Goal: Find specific page/section: Find specific page/section

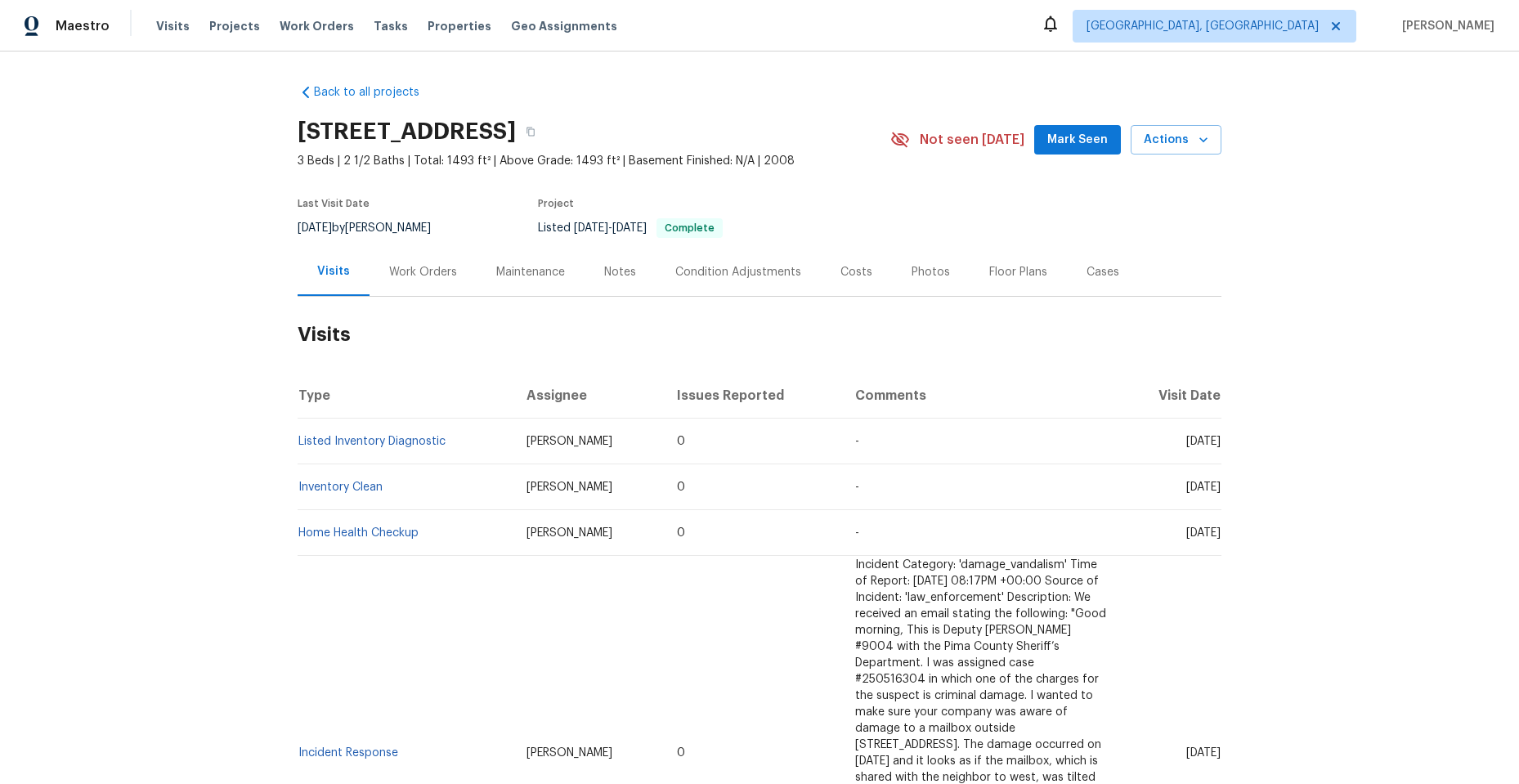
click at [416, 275] on div "Work Orders" at bounding box center [423, 271] width 68 height 16
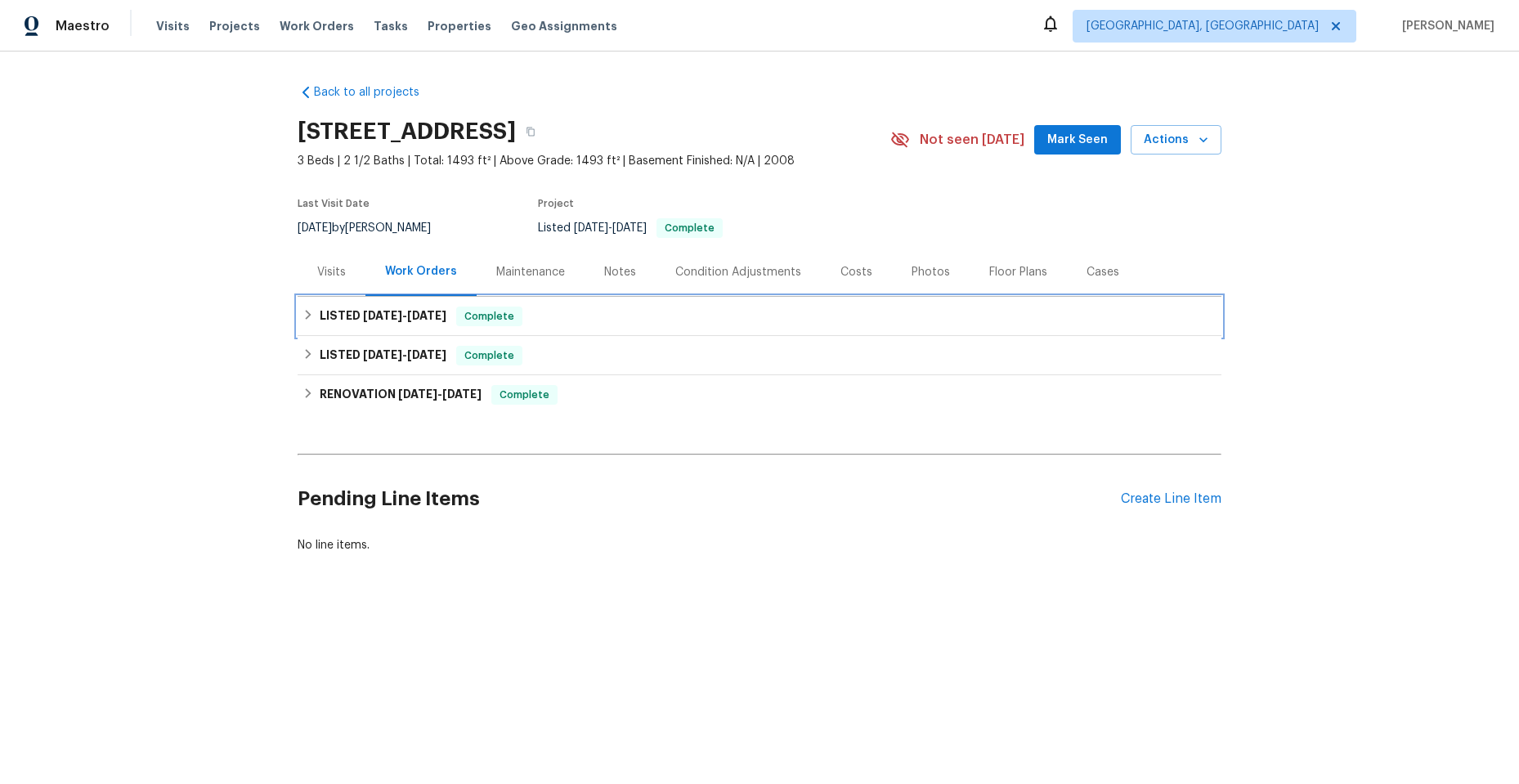
click at [297, 310] on div "LISTED [DATE] - [DATE] Complete" at bounding box center [759, 316] width 924 height 39
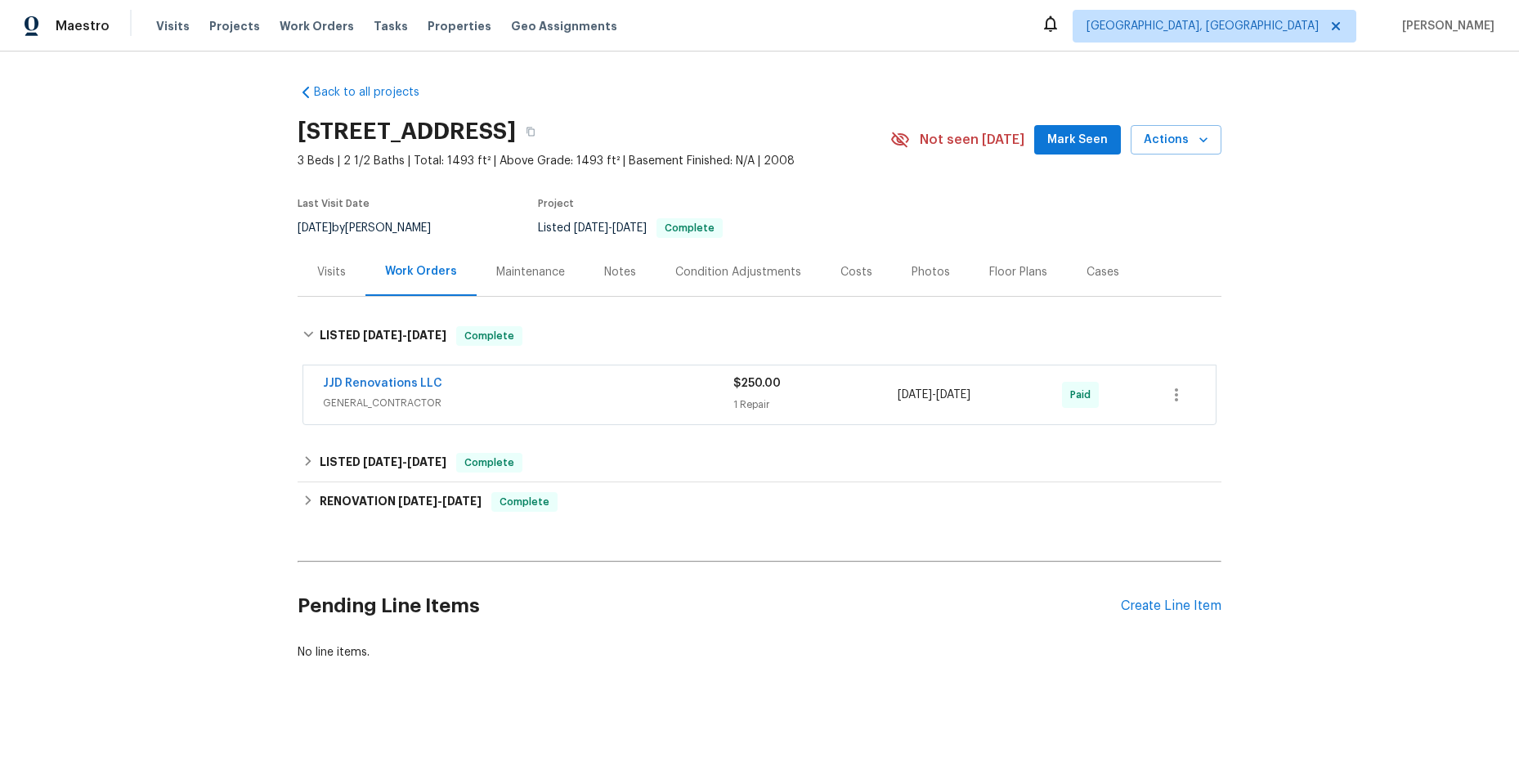
click at [551, 387] on div "JJD Renovations LLC" at bounding box center [527, 384] width 410 height 20
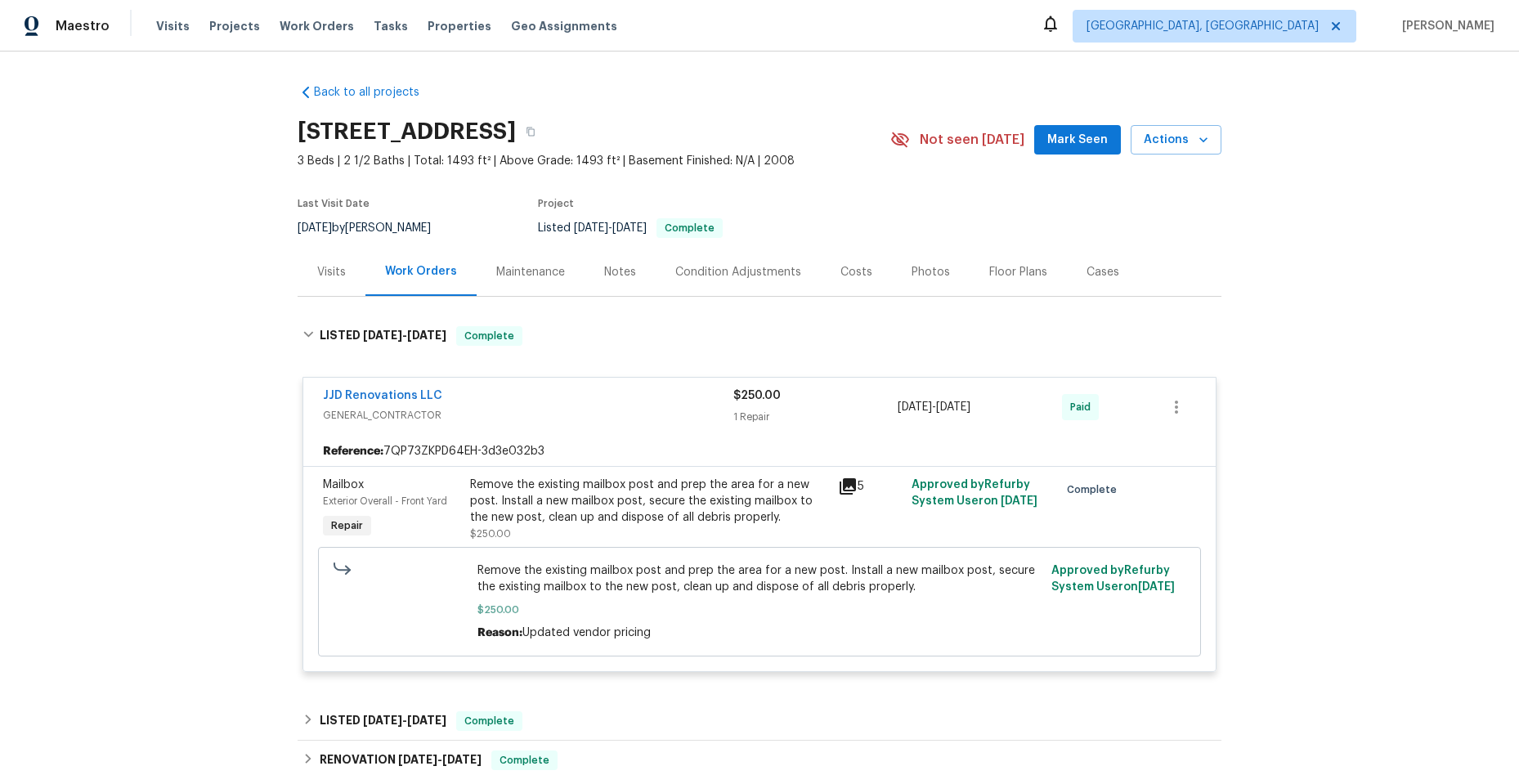
scroll to position [163, 0]
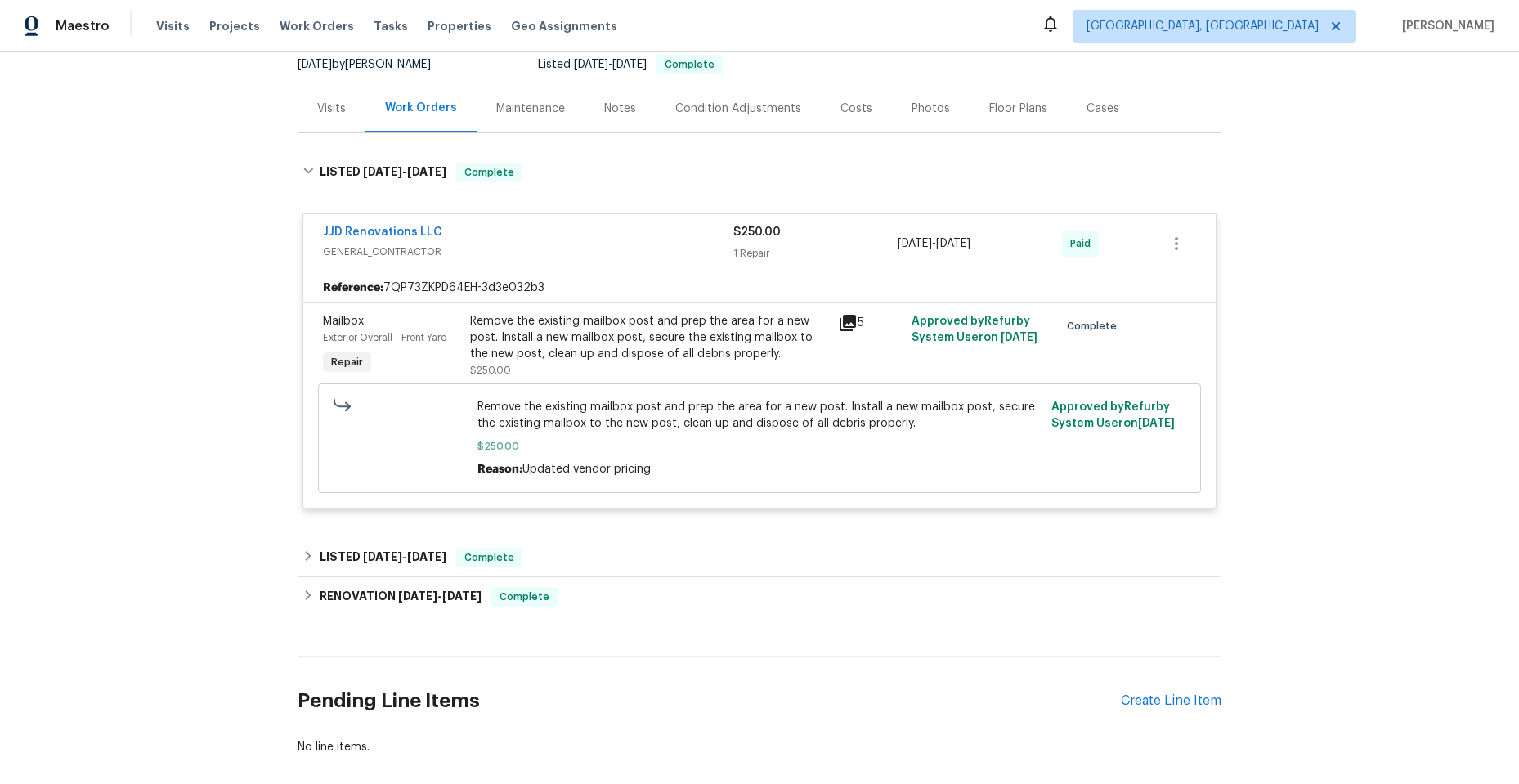
click at [537, 248] on span "GENERAL_CONTRACTOR" at bounding box center [527, 251] width 410 height 16
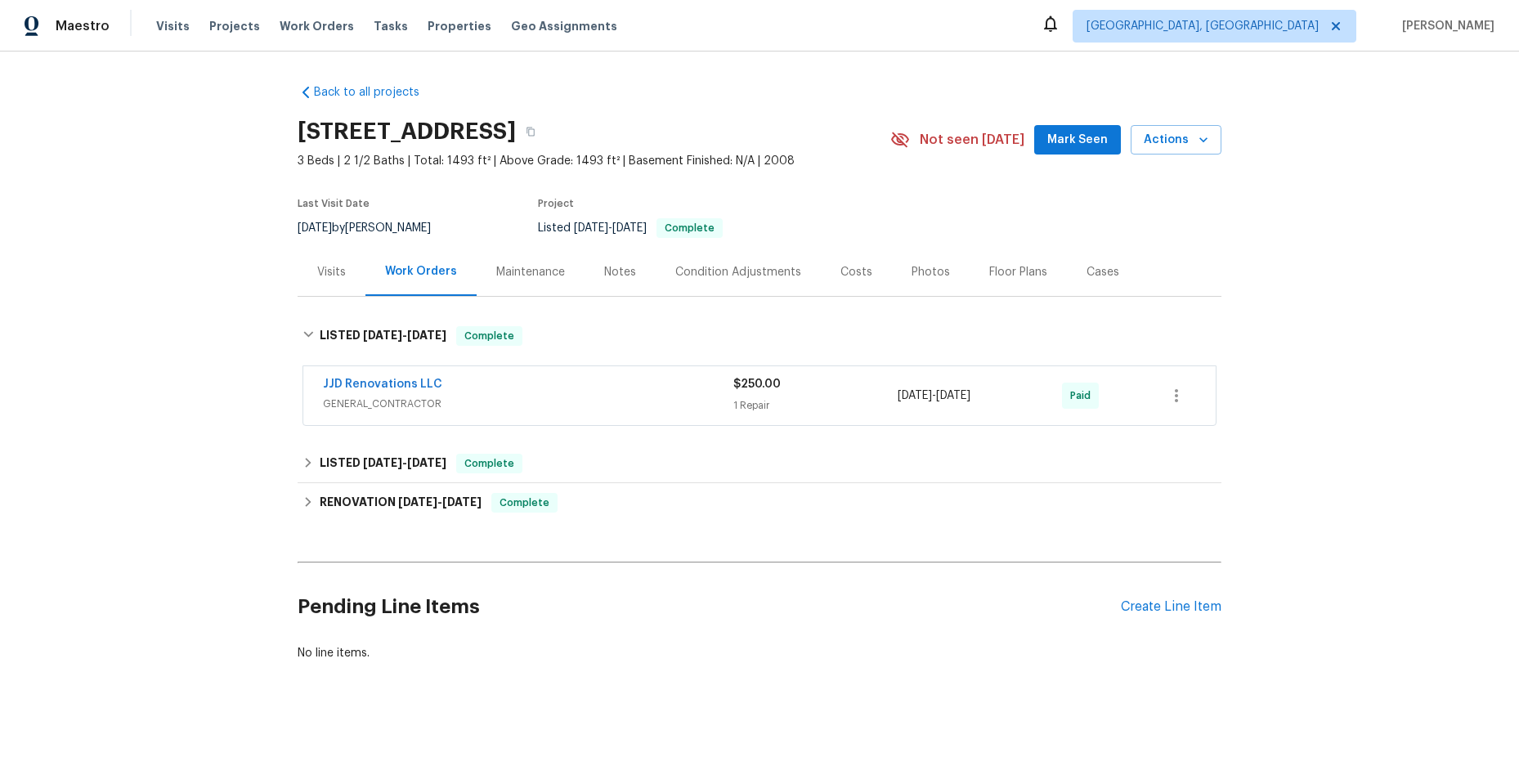
scroll to position [0, 0]
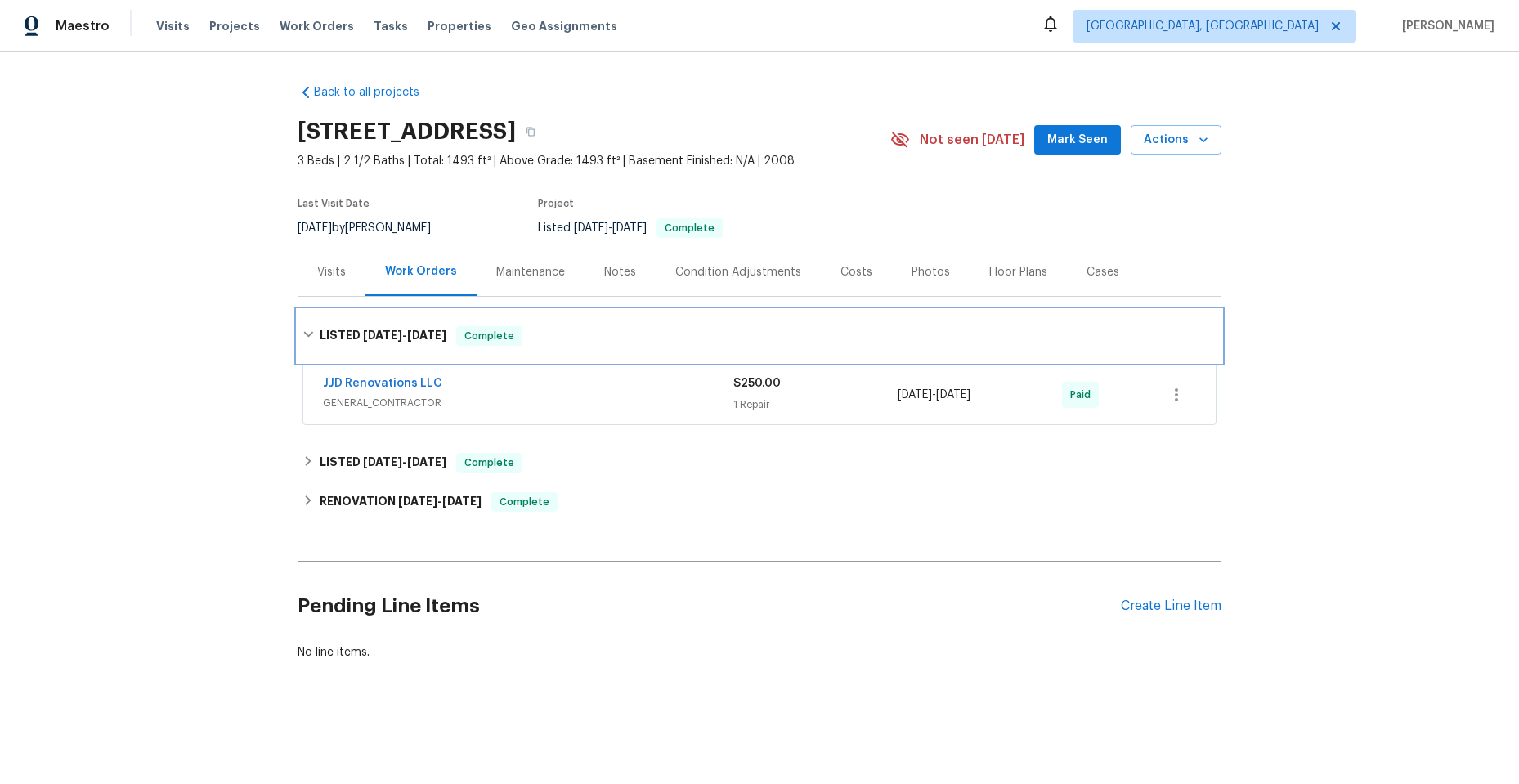
click at [297, 328] on div "LISTED [DATE] - [DATE] Complete" at bounding box center [759, 336] width 924 height 53
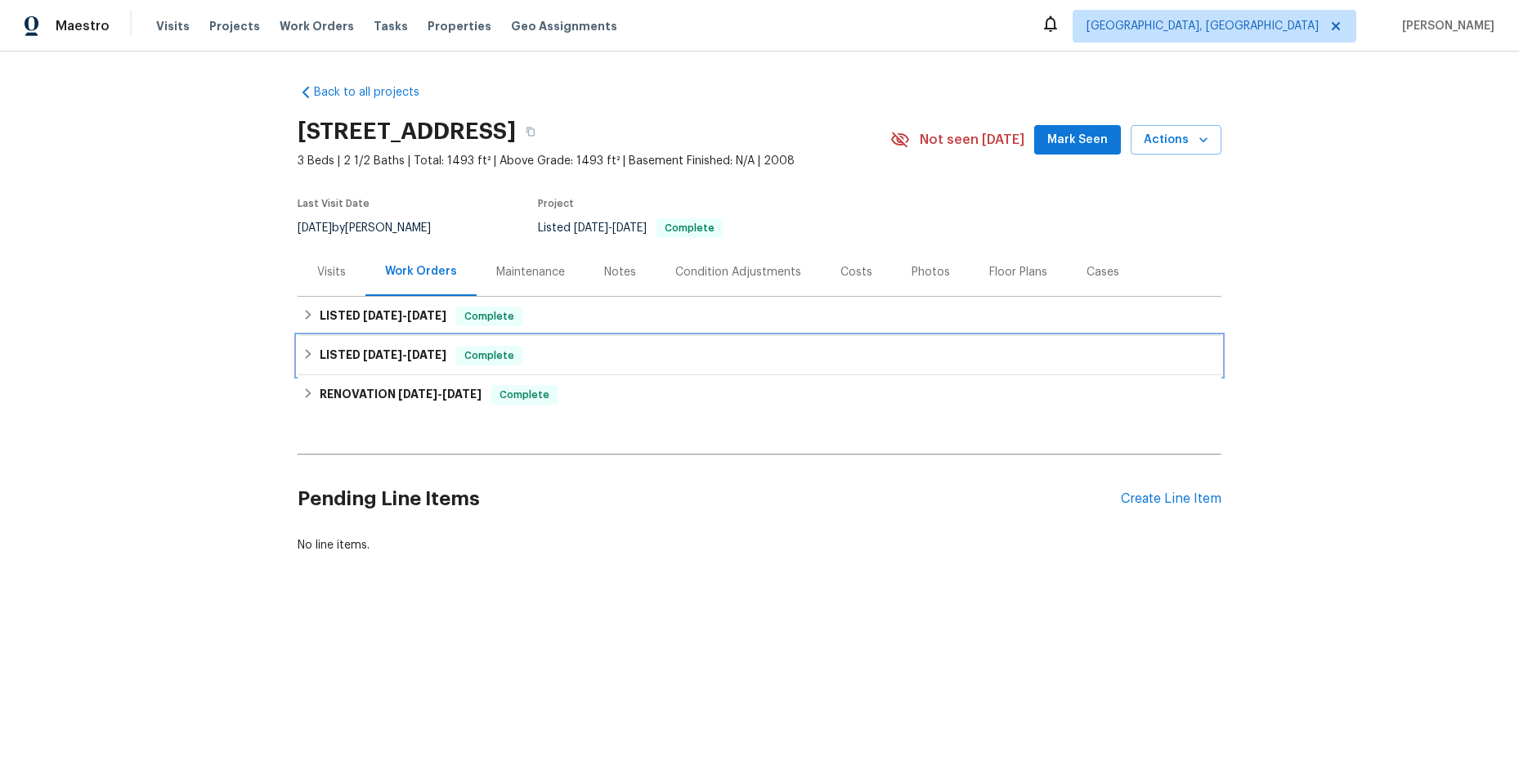
click at [302, 351] on icon at bounding box center [308, 354] width 11 height 11
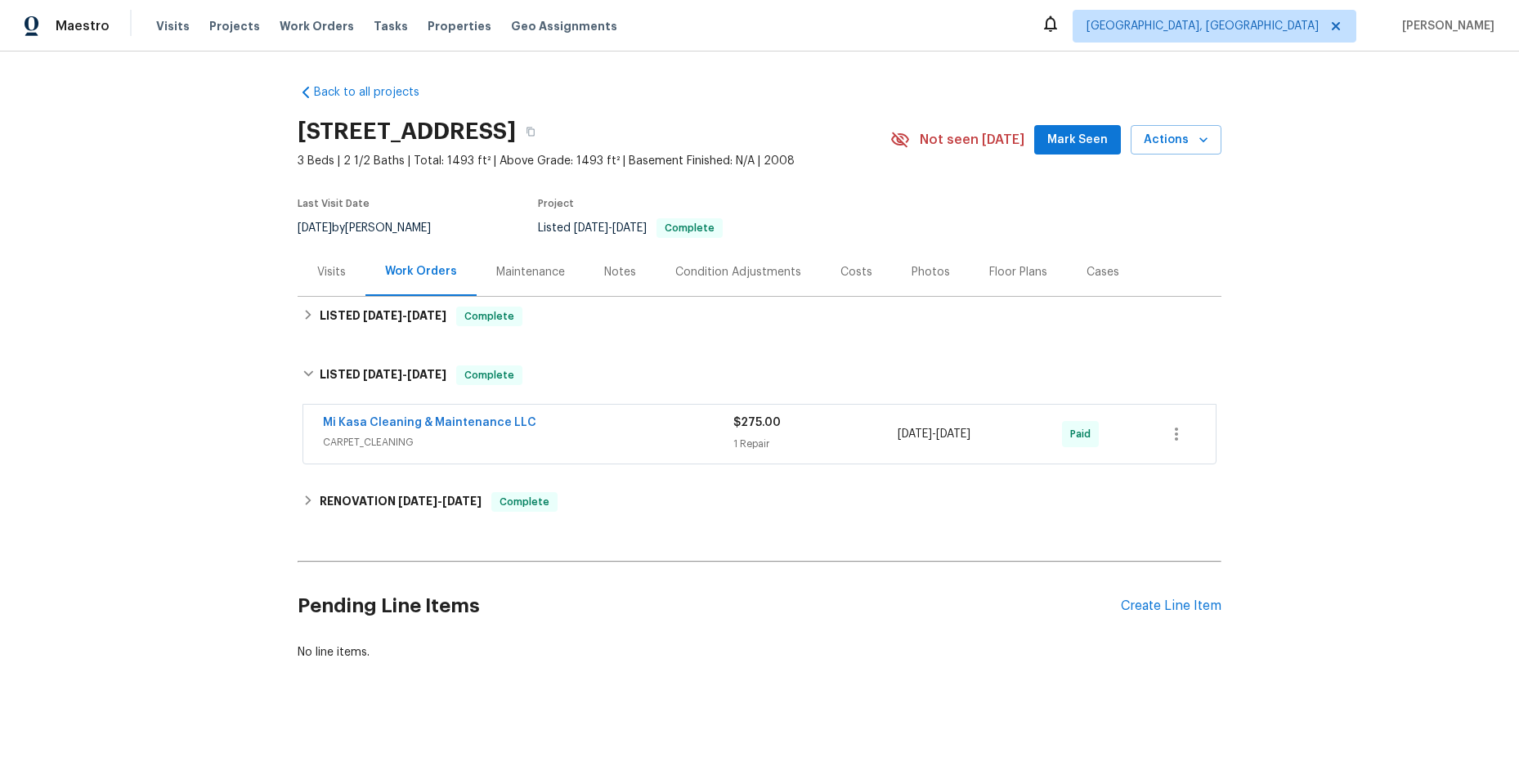
click at [618, 423] on div "Mi Kasa Cleaning & Maintenance LLC" at bounding box center [527, 424] width 410 height 20
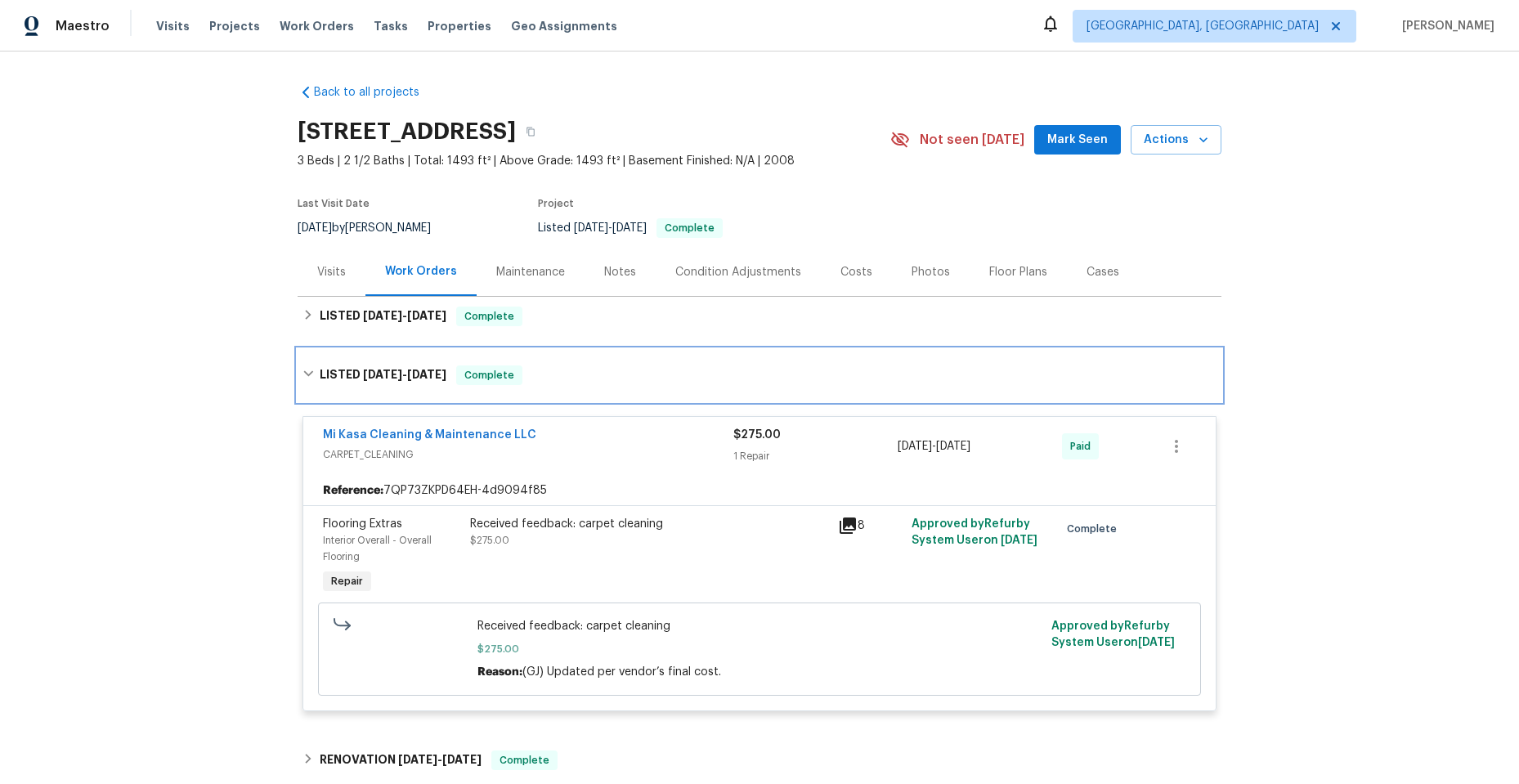
click at [302, 367] on div "LISTED [DATE] - [DATE] Complete" at bounding box center [759, 375] width 914 height 20
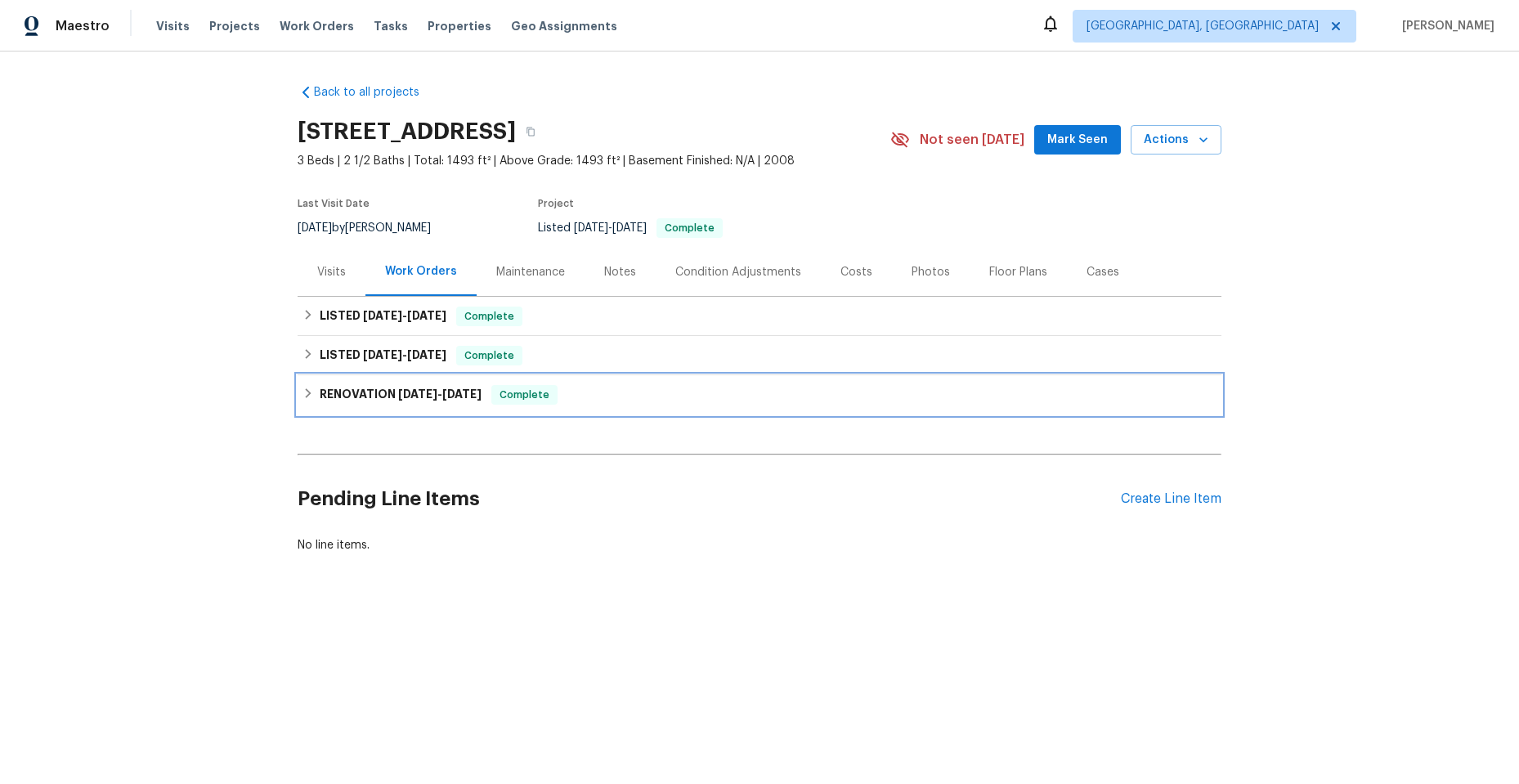
click at [304, 391] on icon at bounding box center [308, 393] width 11 height 11
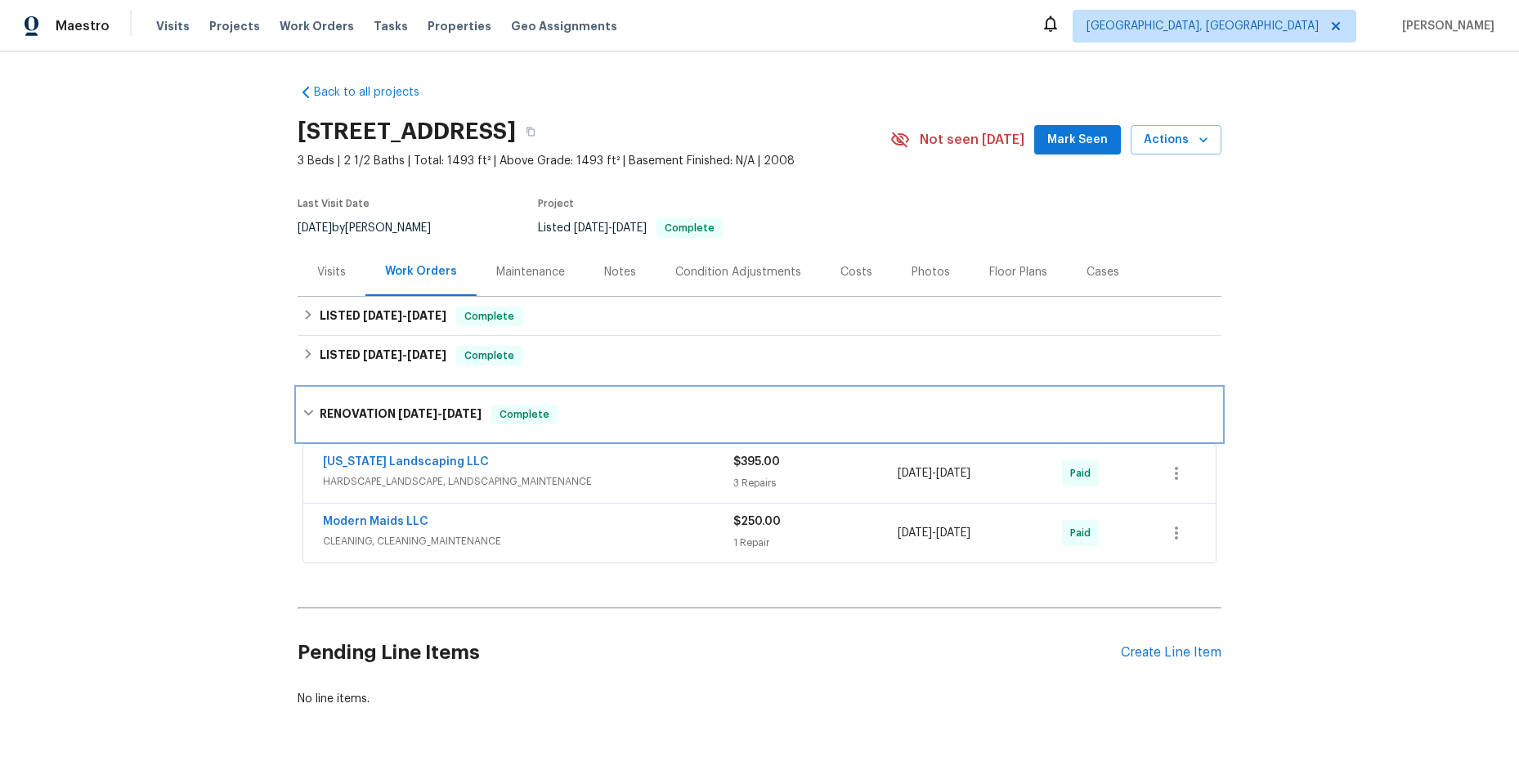
click at [302, 406] on div "RENOVATION [DATE] - [DATE] Complete" at bounding box center [759, 414] width 914 height 20
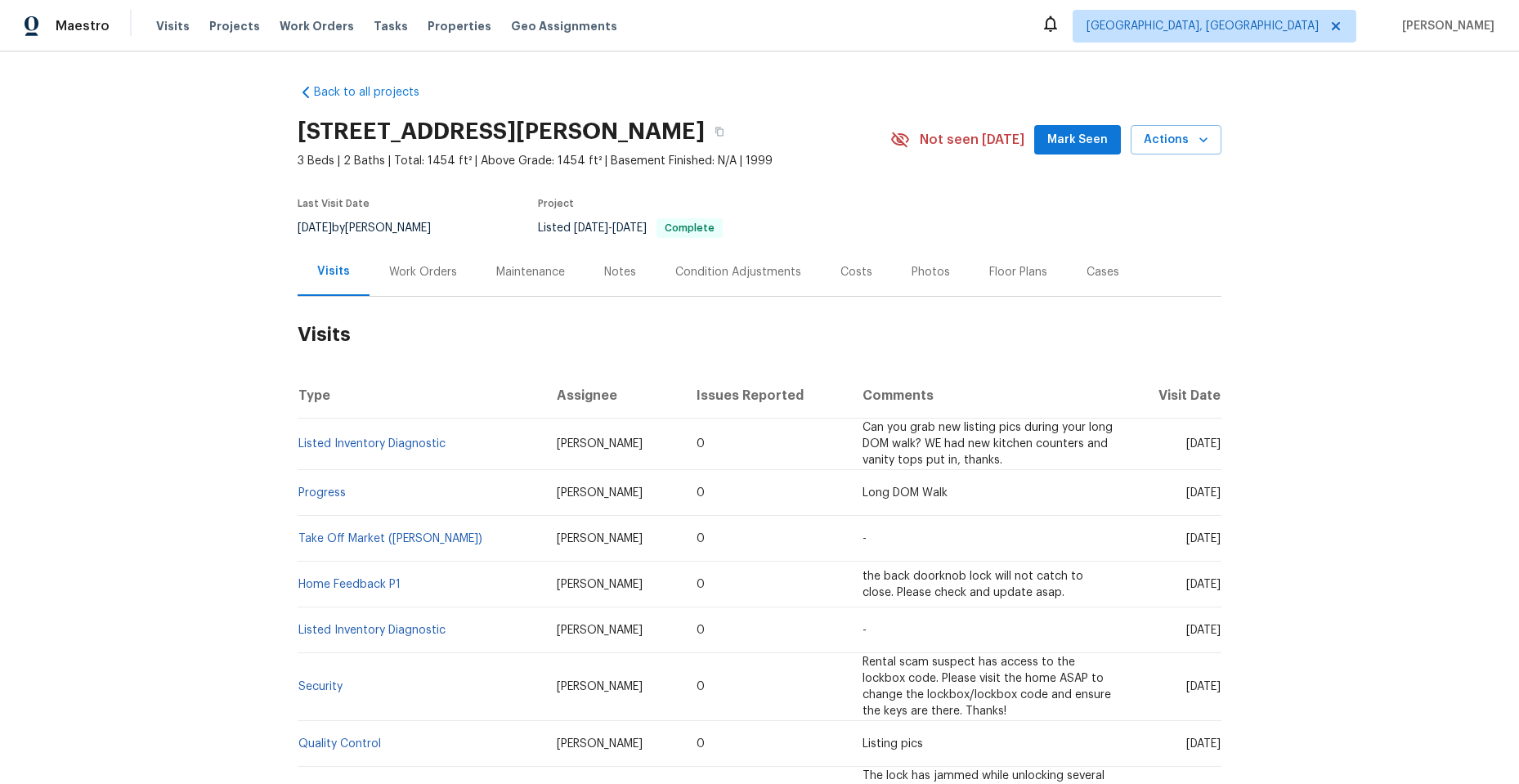
click at [420, 265] on div "Work Orders" at bounding box center [423, 271] width 68 height 16
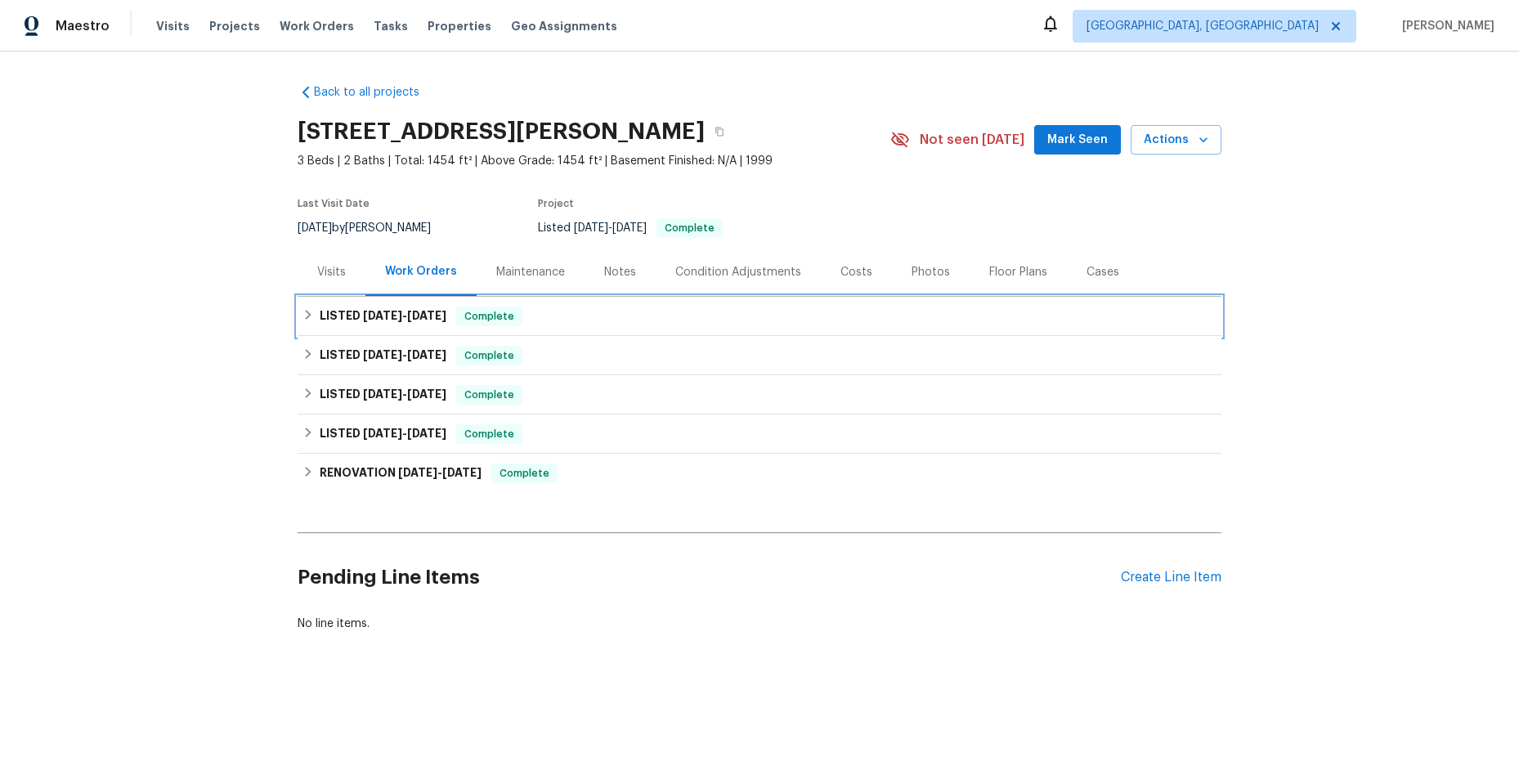
click at [303, 313] on icon at bounding box center [308, 314] width 11 height 11
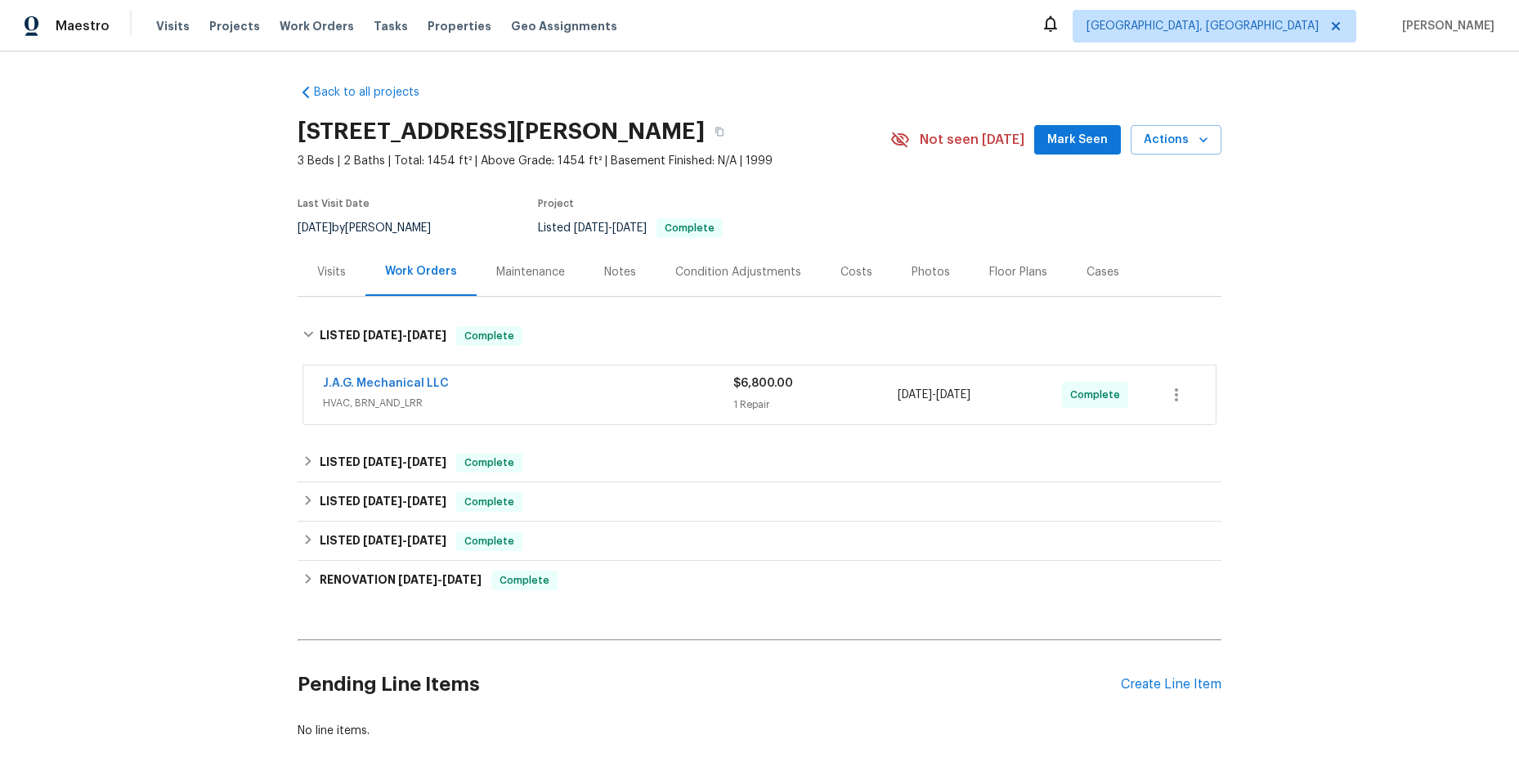
click at [542, 396] on span "HVAC, BRN_AND_LRR" at bounding box center [527, 402] width 410 height 16
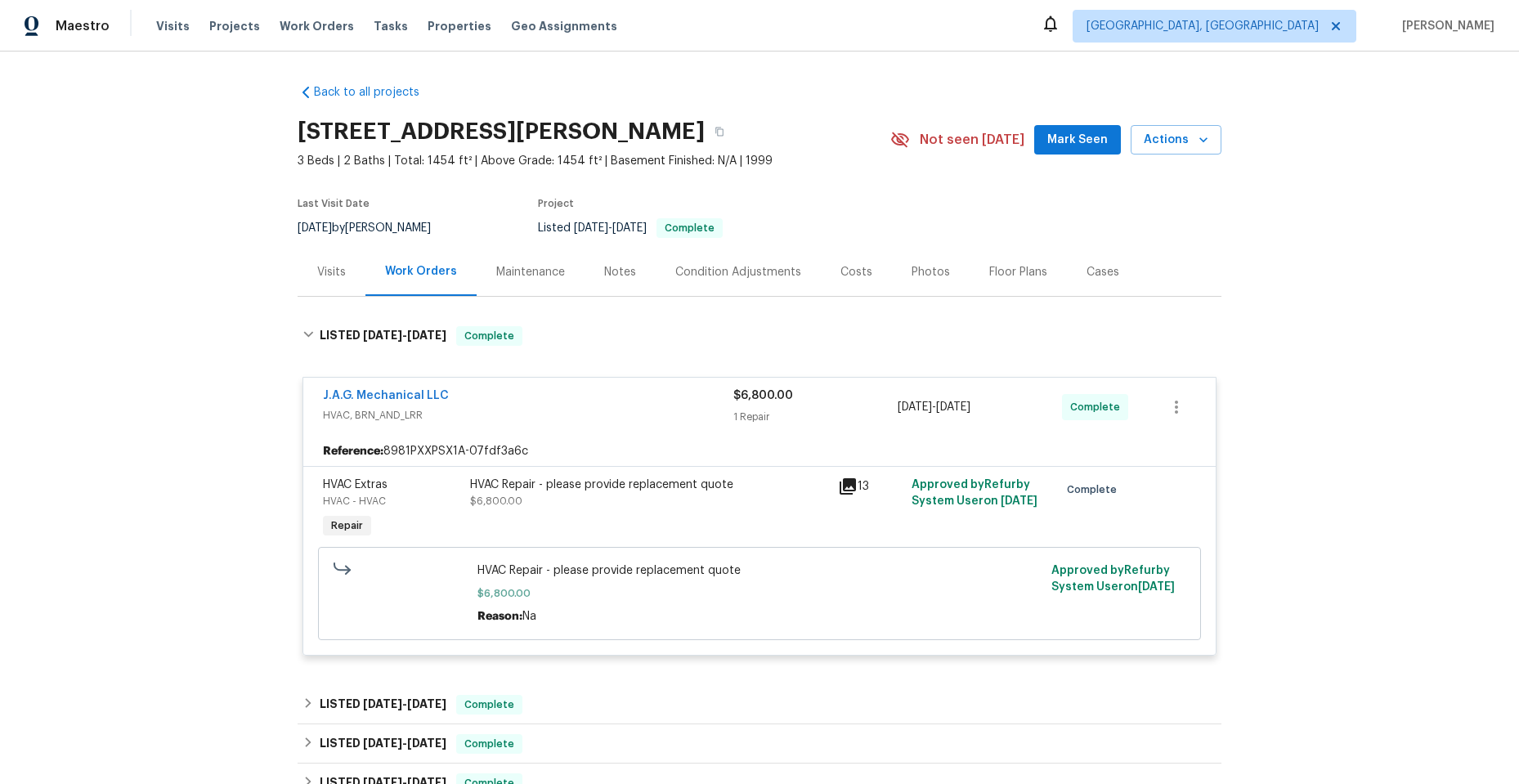
scroll to position [82, 0]
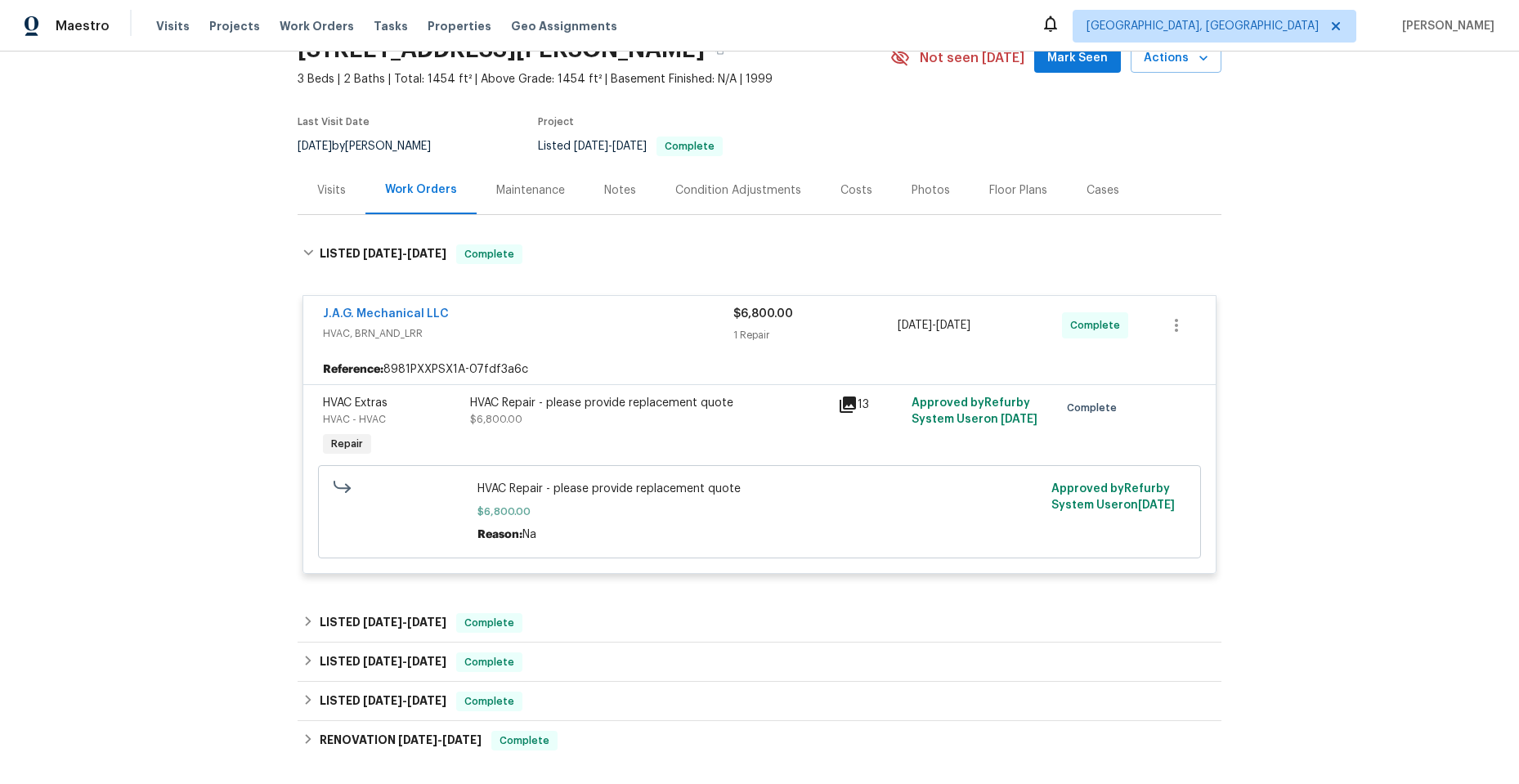
click at [554, 320] on div "J.A.G. Mechanical LLC" at bounding box center [527, 315] width 410 height 20
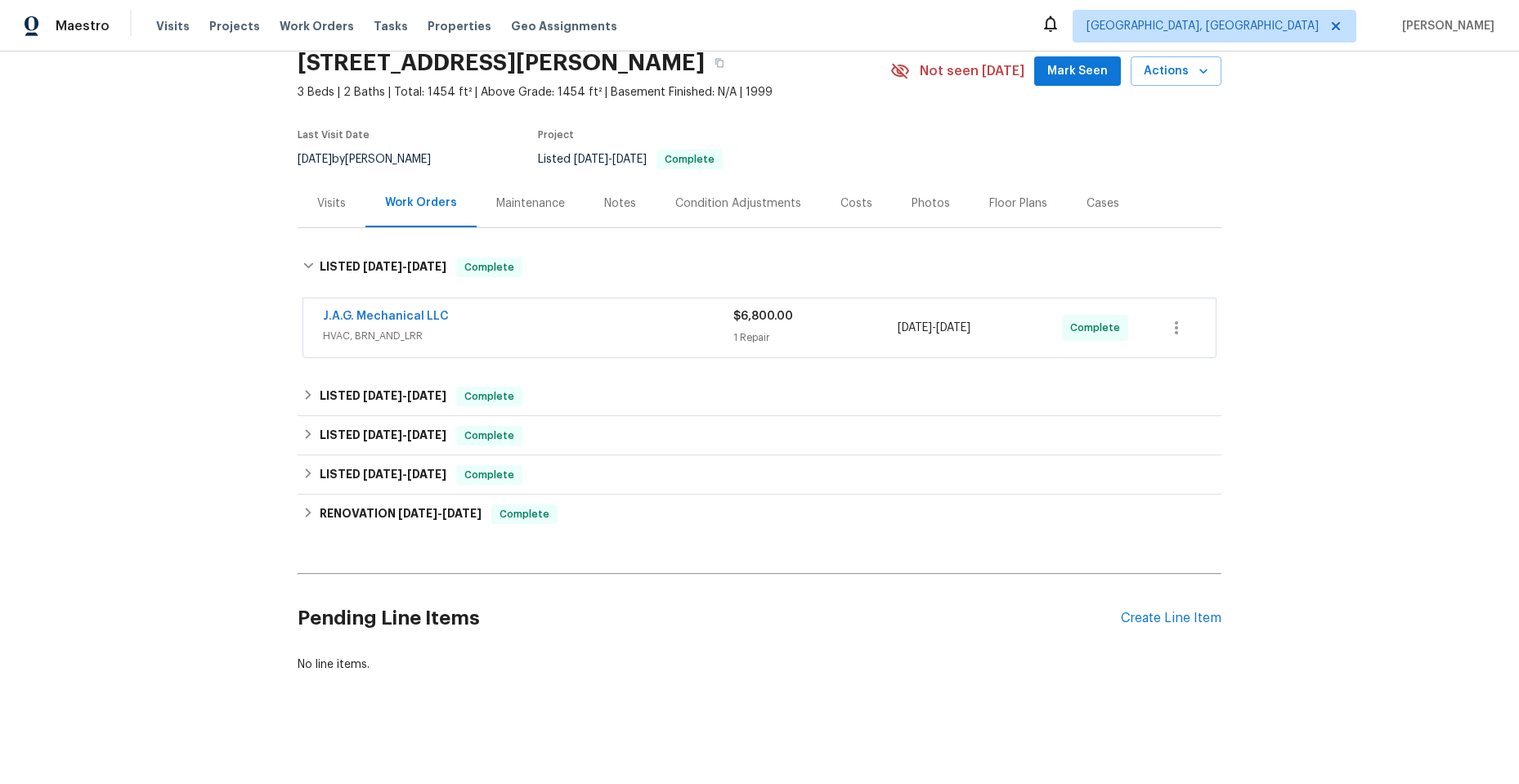
scroll to position [79, 0]
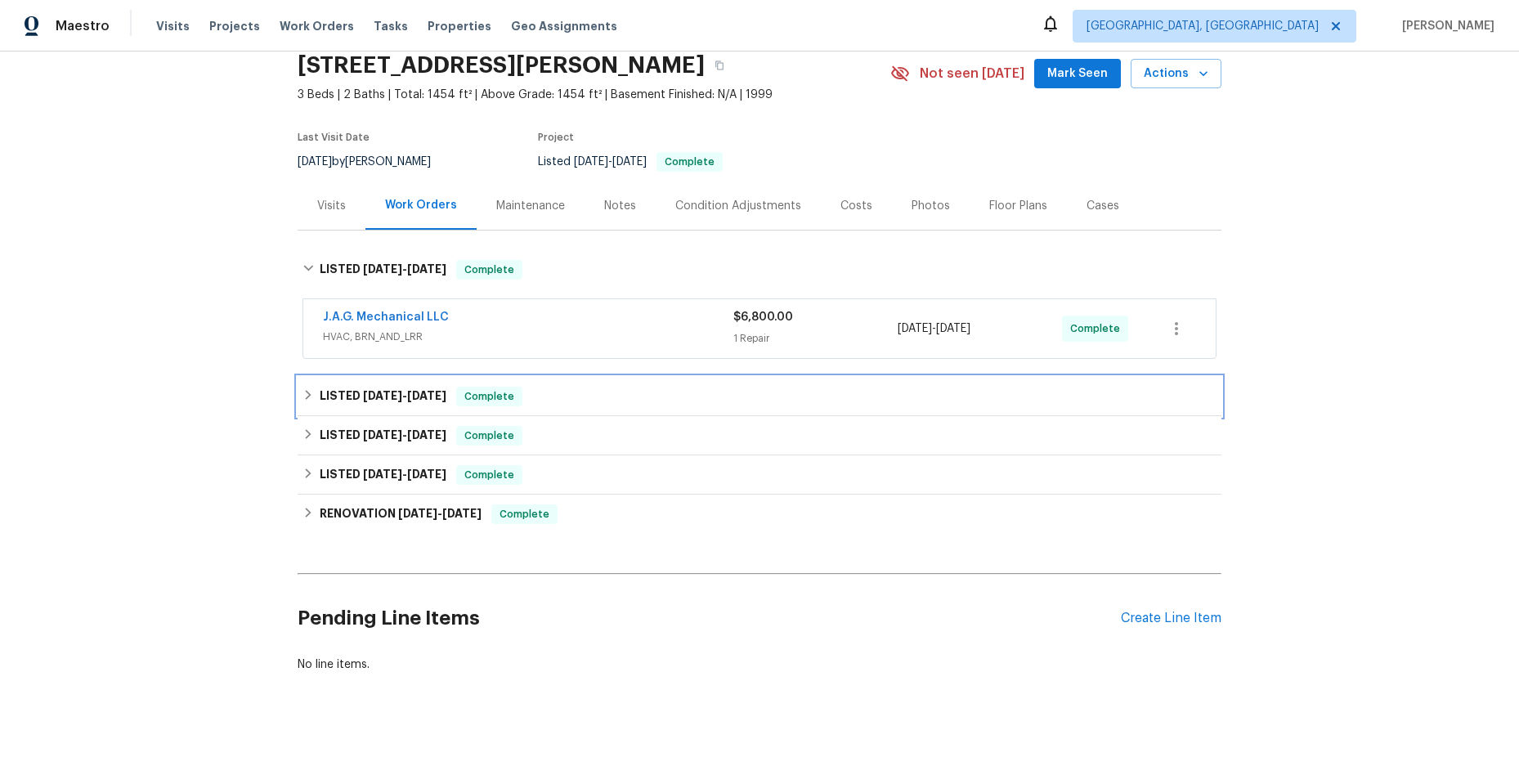
click at [302, 389] on icon at bounding box center [308, 395] width 11 height 11
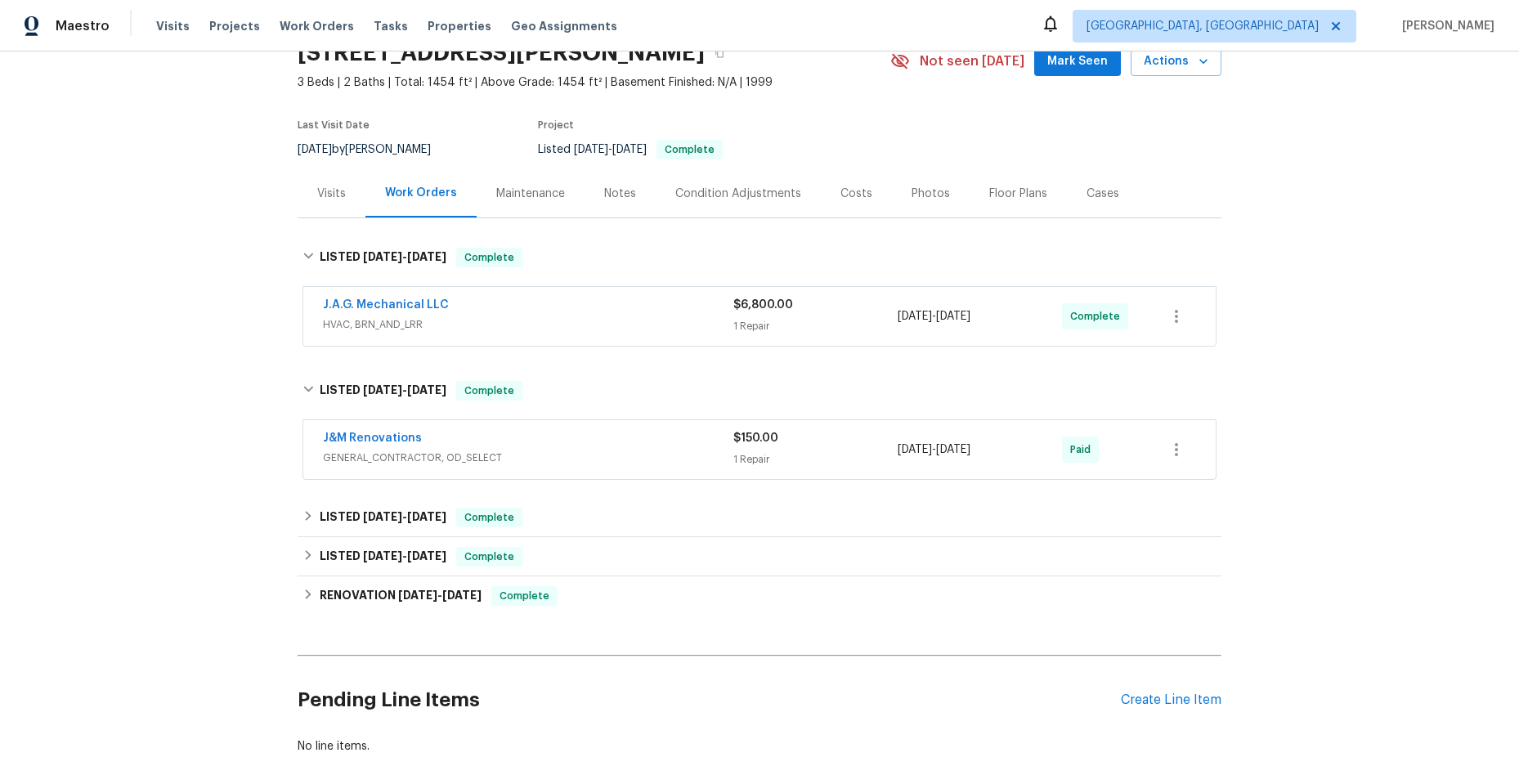
click at [564, 434] on div "J&M Renovations" at bounding box center [527, 439] width 410 height 20
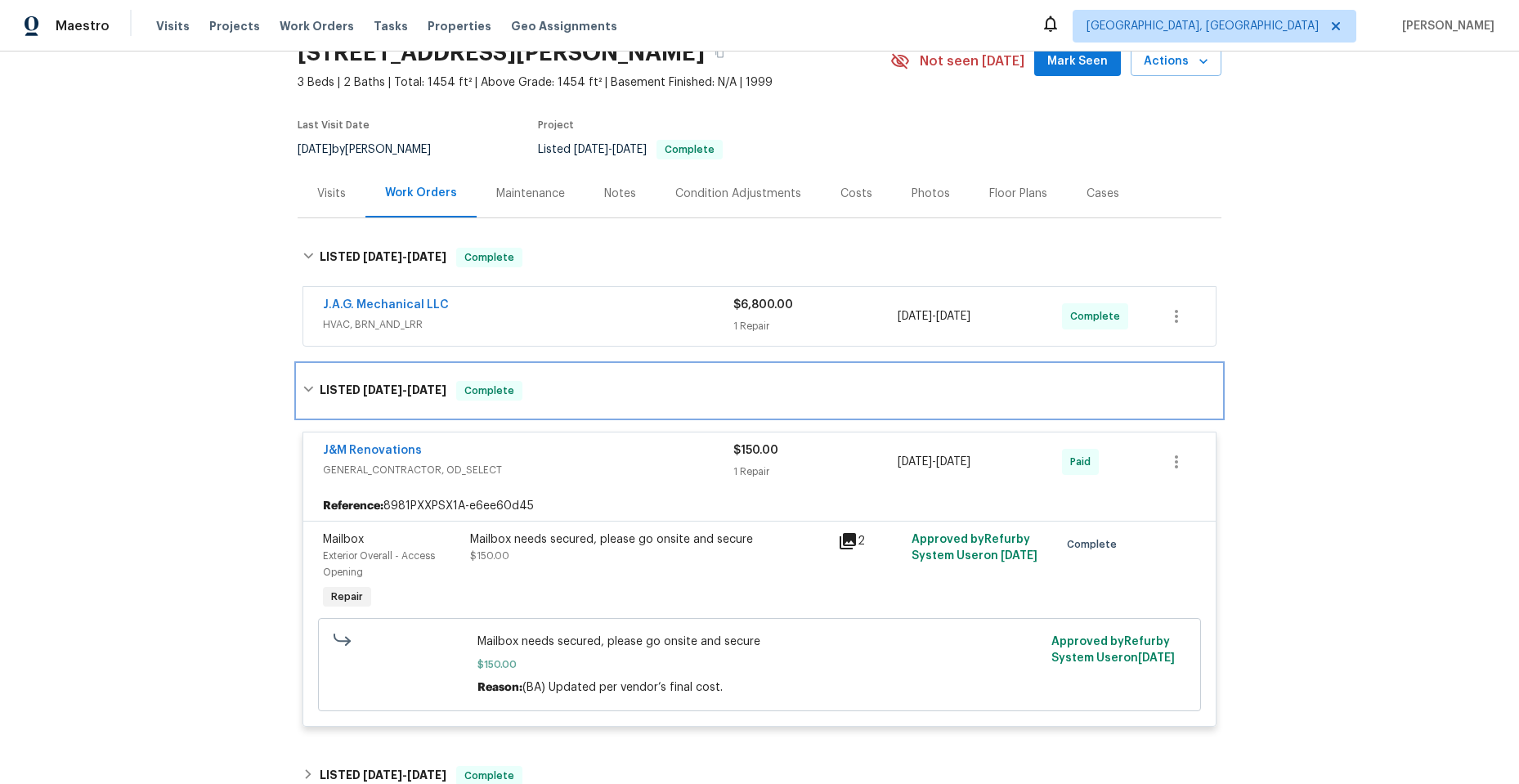
click at [303, 388] on icon at bounding box center [308, 389] width 9 height 6
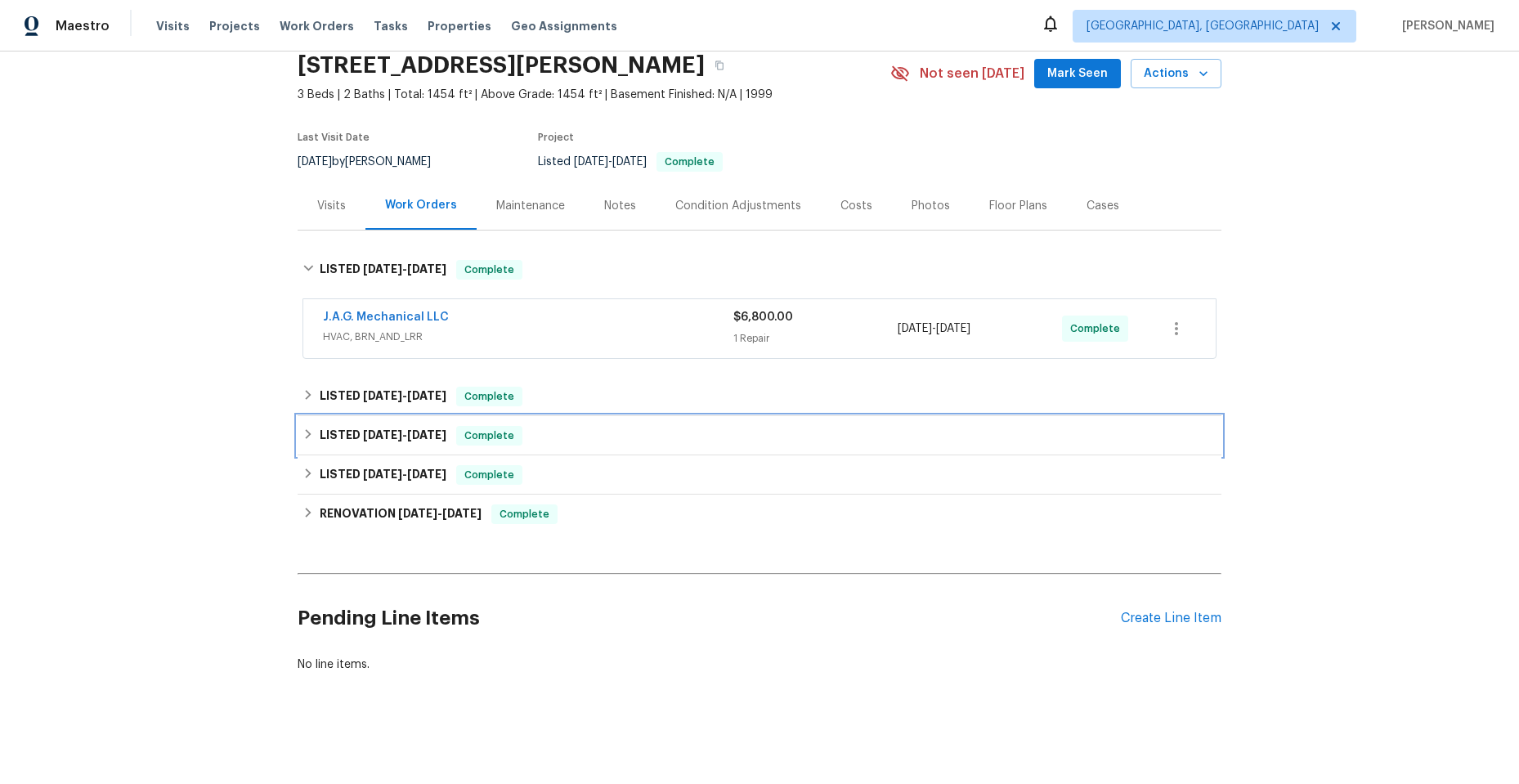
click at [306, 429] on icon at bounding box center [309, 433] width 6 height 9
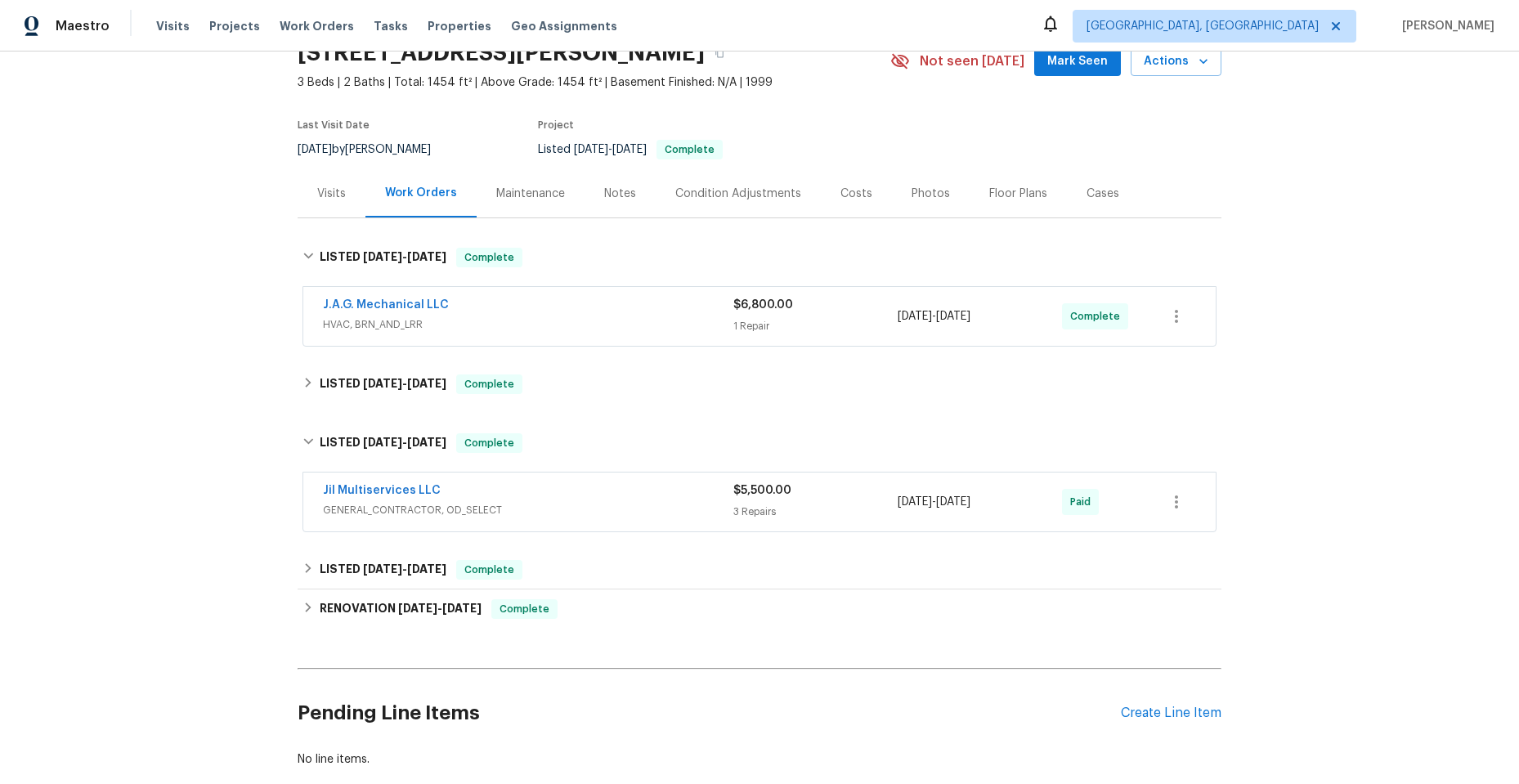
click at [562, 505] on span "GENERAL_CONTRACTOR, OD_SELECT" at bounding box center [527, 509] width 410 height 16
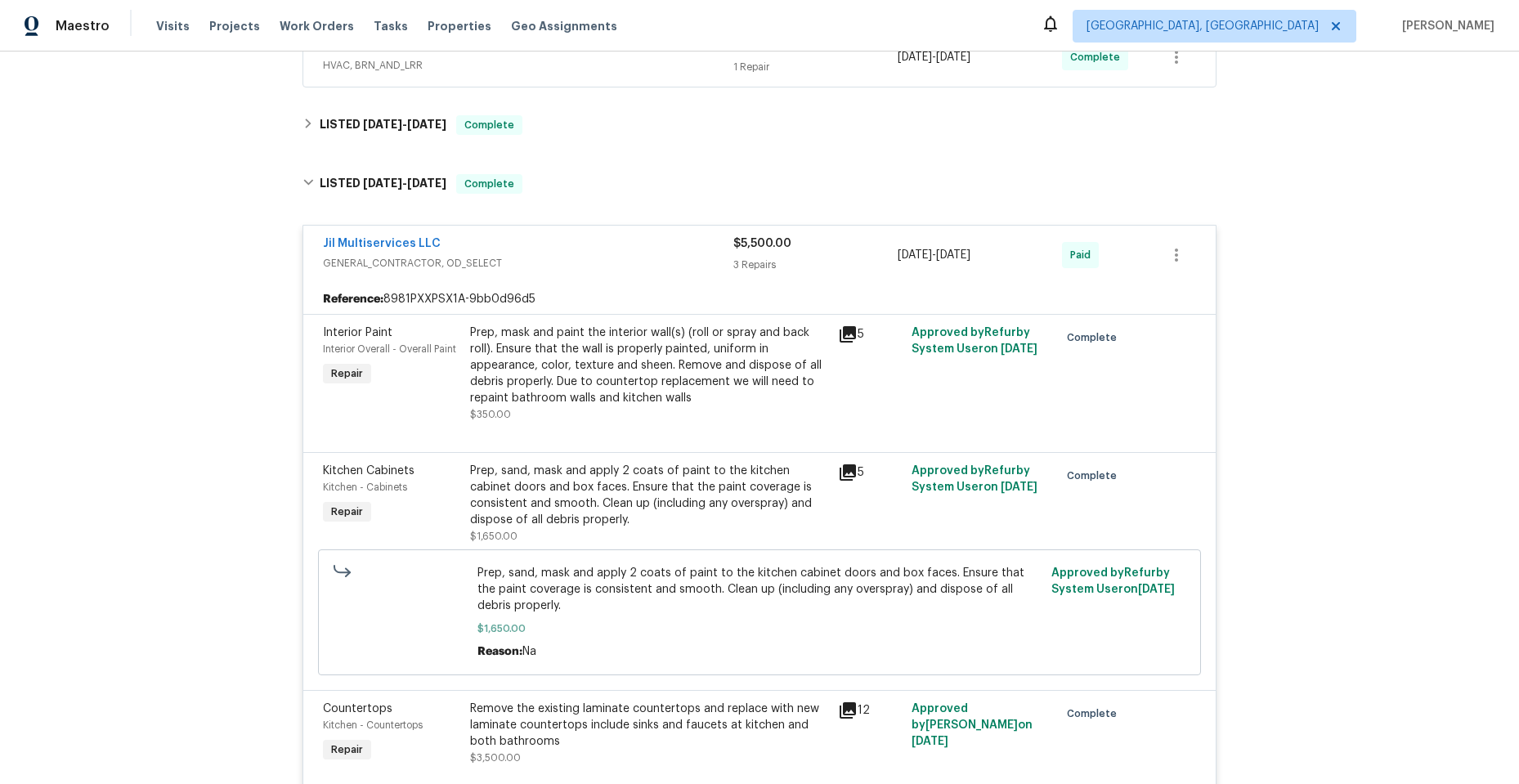
scroll to position [311, 0]
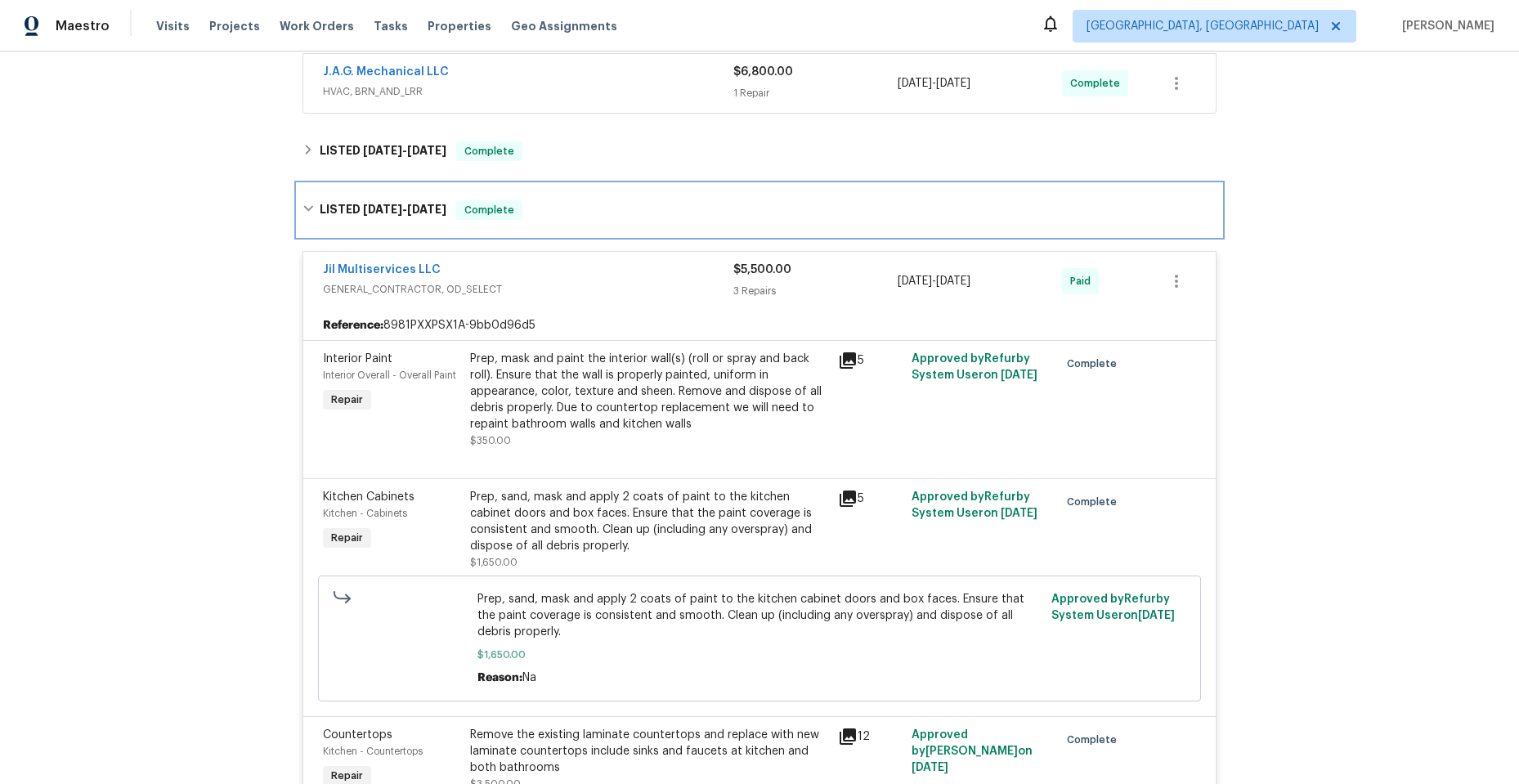
click at [302, 203] on icon at bounding box center [308, 208] width 11 height 11
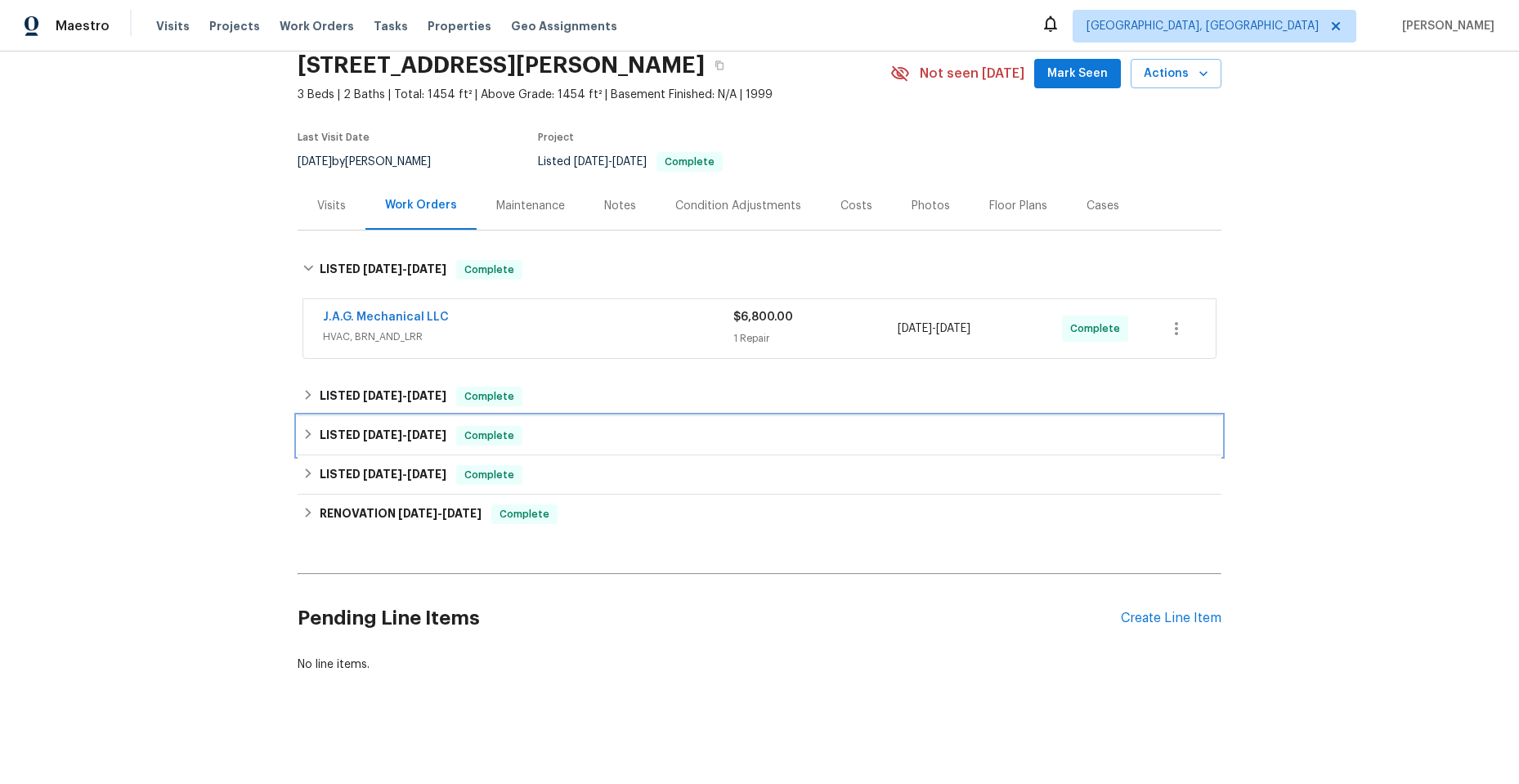
scroll to position [79, 0]
click at [302, 467] on icon at bounding box center [308, 473] width 11 height 11
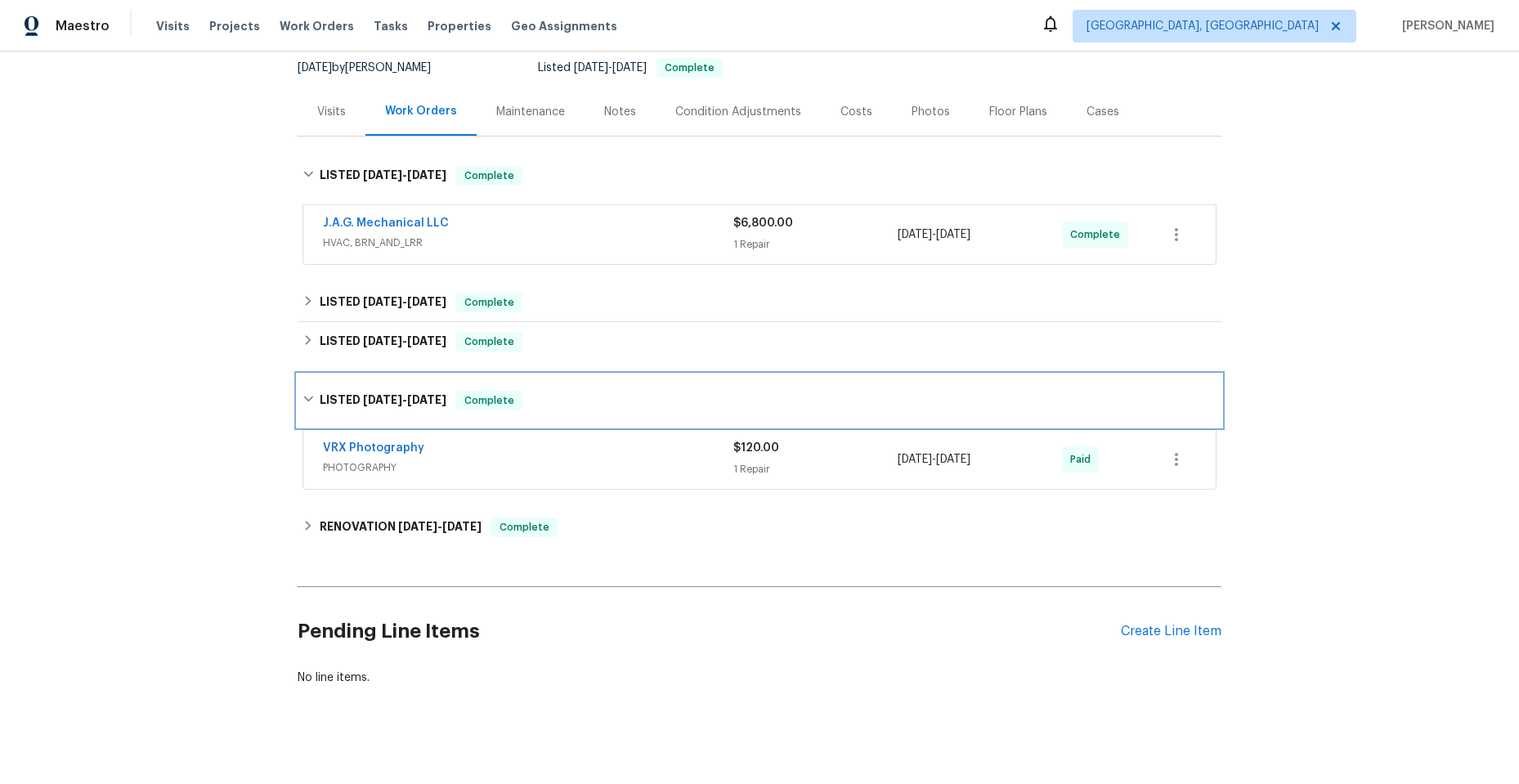
click at [302, 400] on icon at bounding box center [308, 399] width 11 height 11
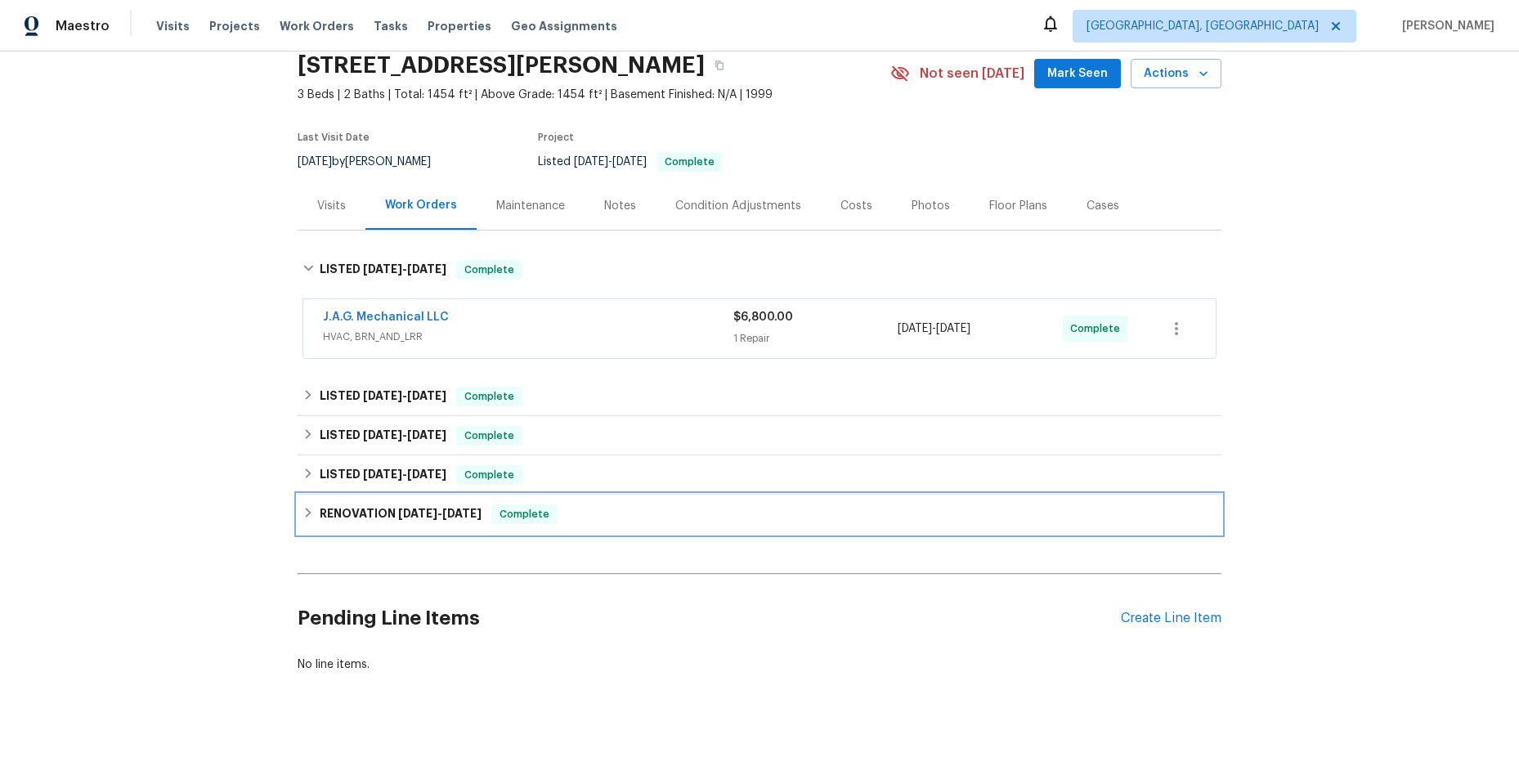
click at [302, 505] on div "RENOVATION 2/5/25 - 2/13/25 Complete" at bounding box center [759, 514] width 914 height 20
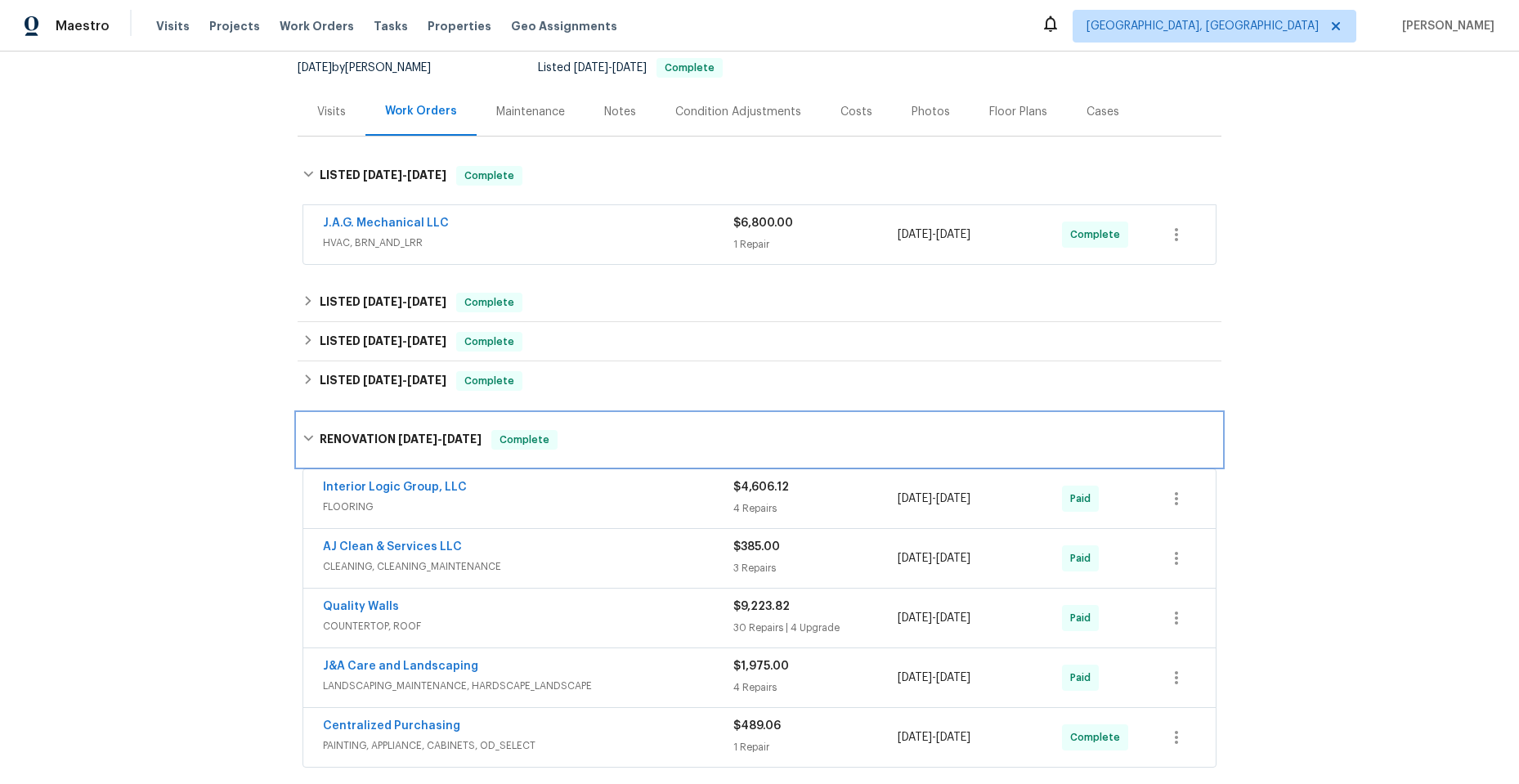
click at [302, 437] on icon at bounding box center [308, 438] width 11 height 11
